Goal: Go to known website: Access a specific website the user already knows

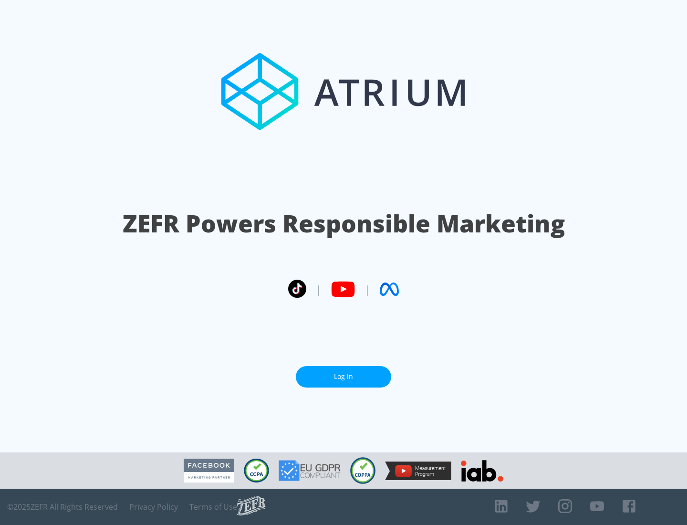
click at [343, 376] on link "Log In" at bounding box center [343, 376] width 95 height 21
